Goal: Task Accomplishment & Management: Manage account settings

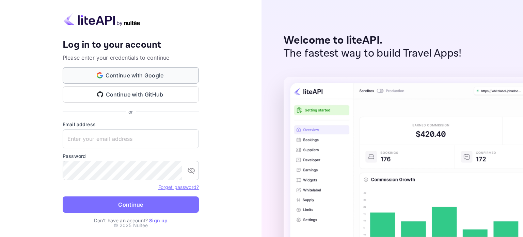
click at [122, 79] on button "Continue with Google" at bounding box center [131, 75] width 136 height 16
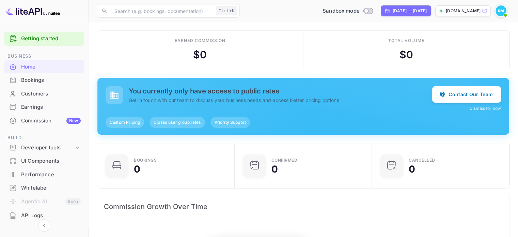
scroll to position [106, 128]
click at [379, 46] on div "Total volume $ 0" at bounding box center [406, 50] width 206 height 38
click at [26, 149] on div "Developer tools" at bounding box center [47, 148] width 53 height 8
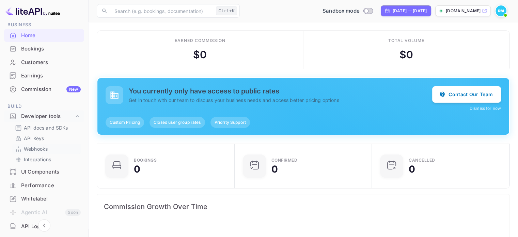
scroll to position [68, 0]
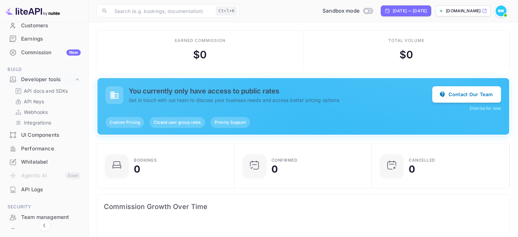
click at [41, 163] on div "Whitelabel" at bounding box center [51, 162] width 60 height 8
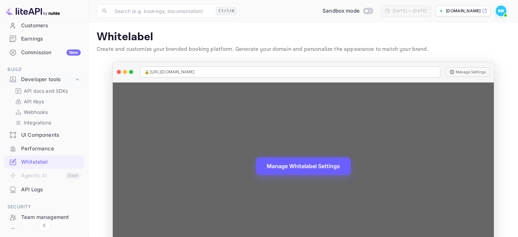
click at [270, 162] on button "Manage Whitelabel Settings" at bounding box center [303, 166] width 95 height 18
